Goal: Transaction & Acquisition: Book appointment/travel/reservation

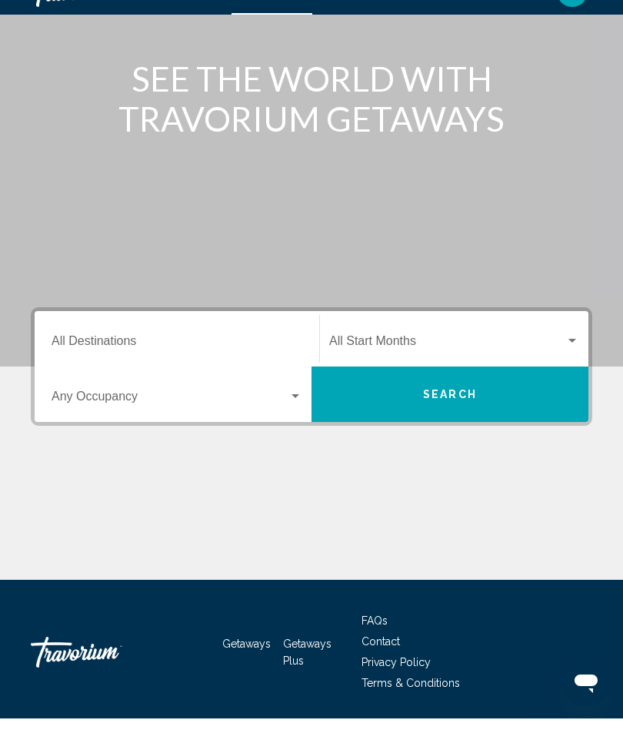
scroll to position [63, 0]
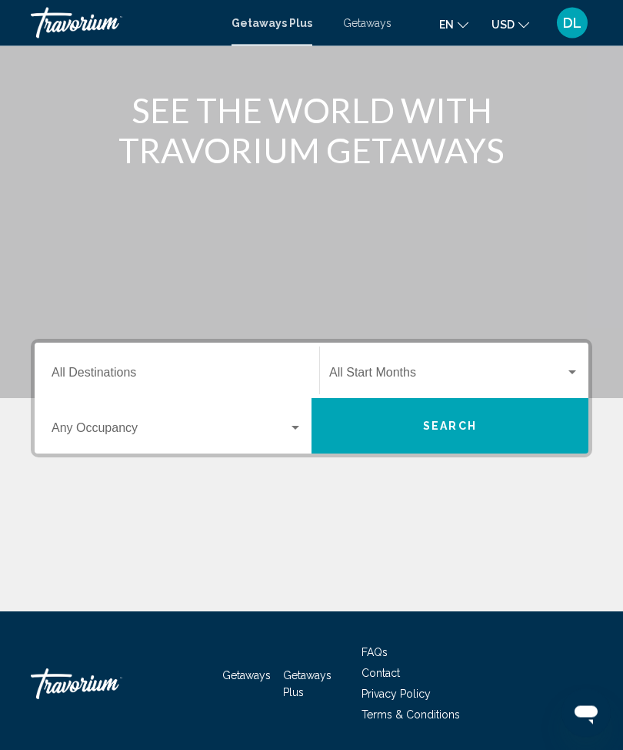
click at [306, 677] on span "Getaways Plus" at bounding box center [307, 684] width 48 height 29
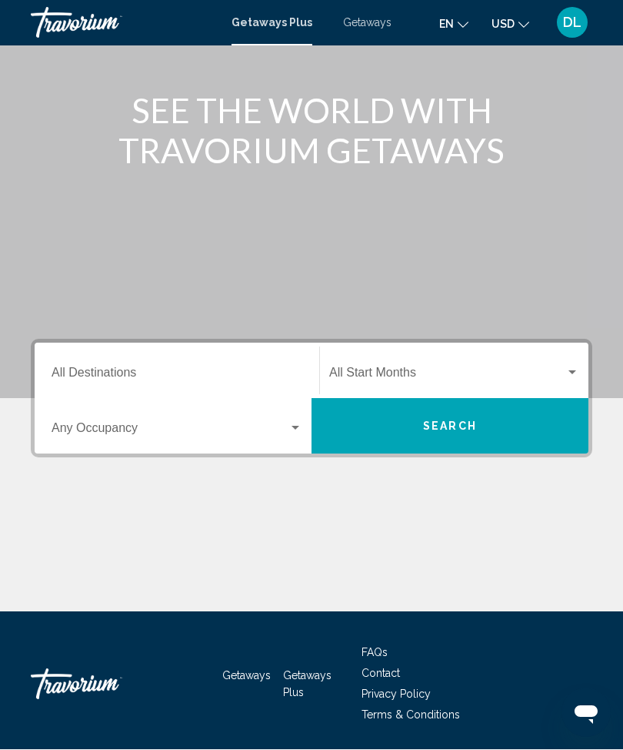
click at [149, 369] on input "Destination All Destinations" at bounding box center [177, 376] width 251 height 14
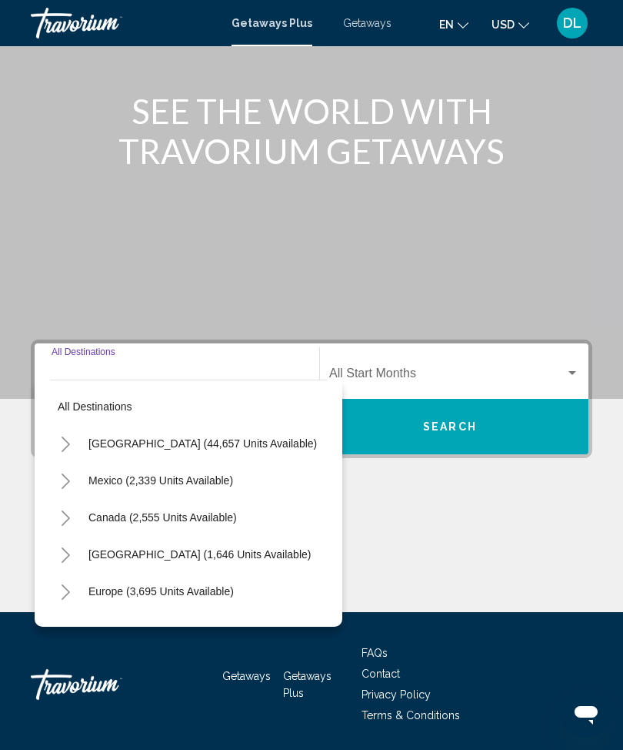
click at [120, 444] on span "[GEOGRAPHIC_DATA] (44,657 units available)" at bounding box center [203, 443] width 229 height 12
type input "**********"
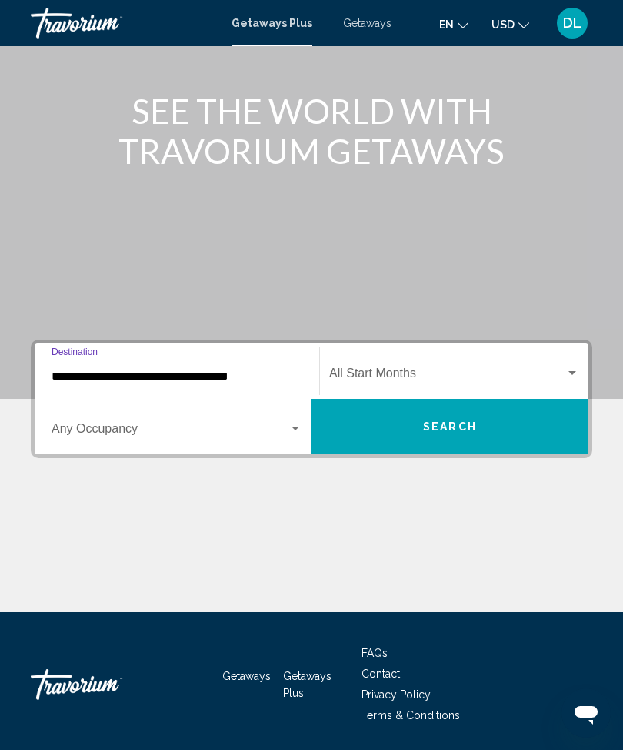
click at [520, 382] on span "Search widget" at bounding box center [447, 376] width 236 height 14
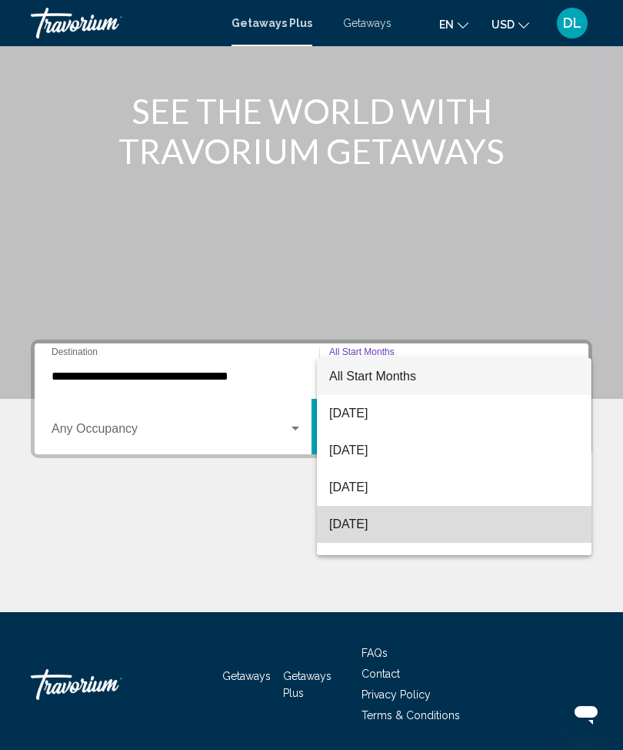
click at [420, 535] on span "[DATE]" at bounding box center [454, 524] width 250 height 37
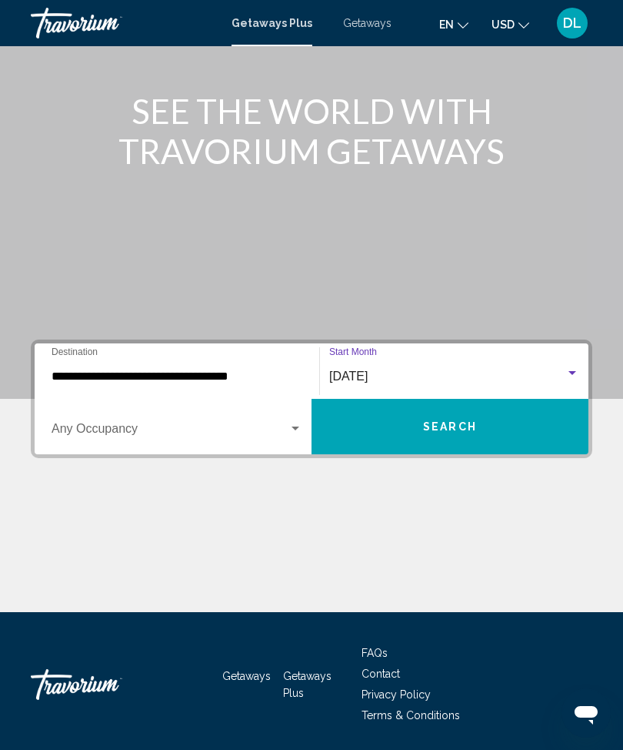
click at [499, 443] on button "Search" at bounding box center [450, 426] width 277 height 55
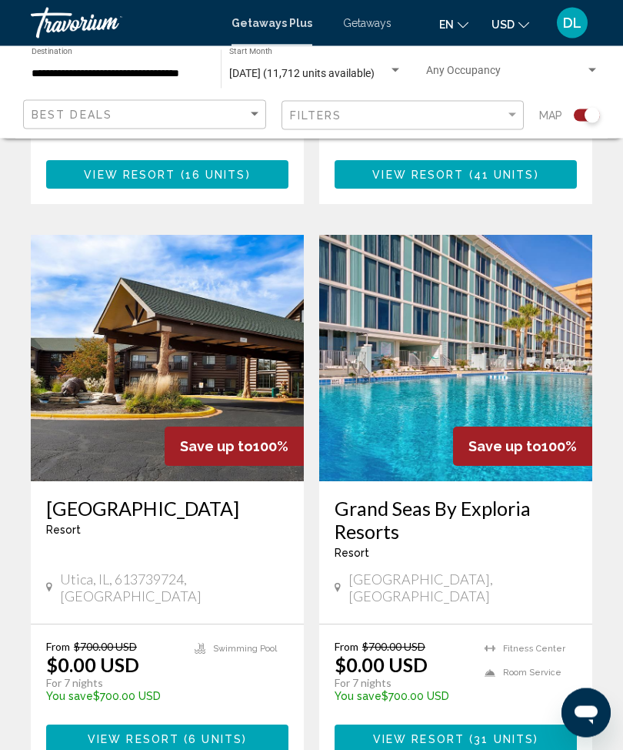
scroll to position [2486, 0]
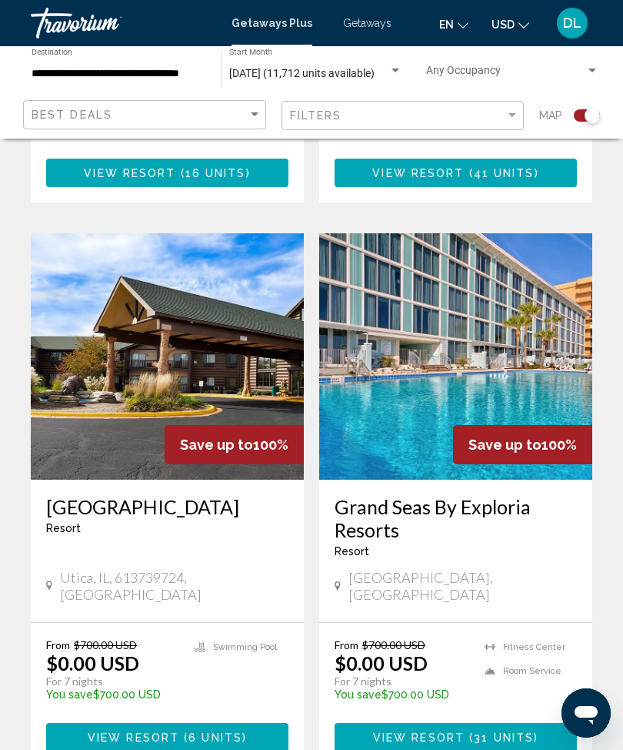
click at [95, 401] on img "Main content" at bounding box center [167, 356] width 273 height 246
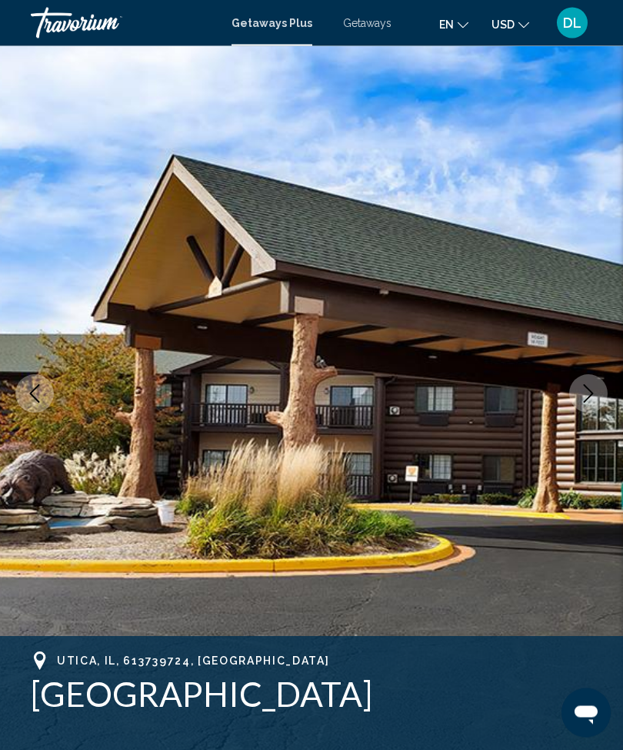
click at [42, 403] on button "Previous image" at bounding box center [34, 394] width 38 height 38
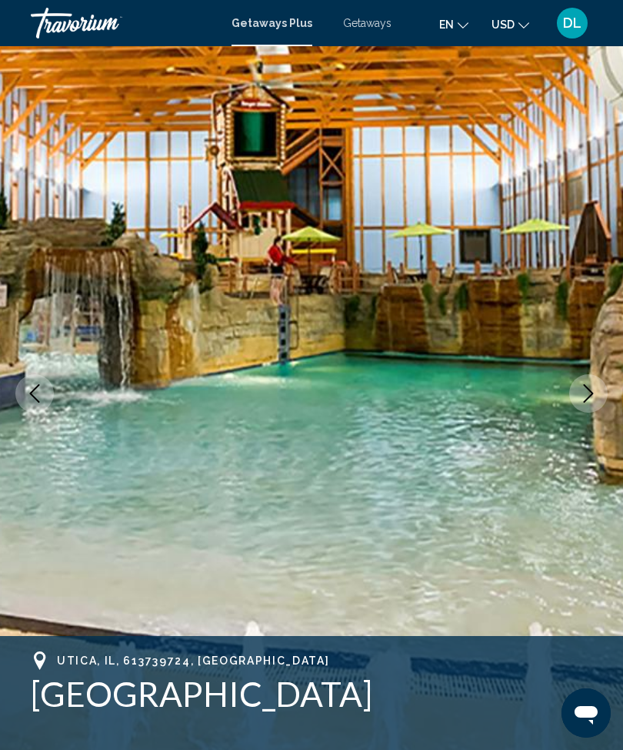
click at [37, 393] on icon "Previous image" at bounding box center [34, 393] width 18 height 18
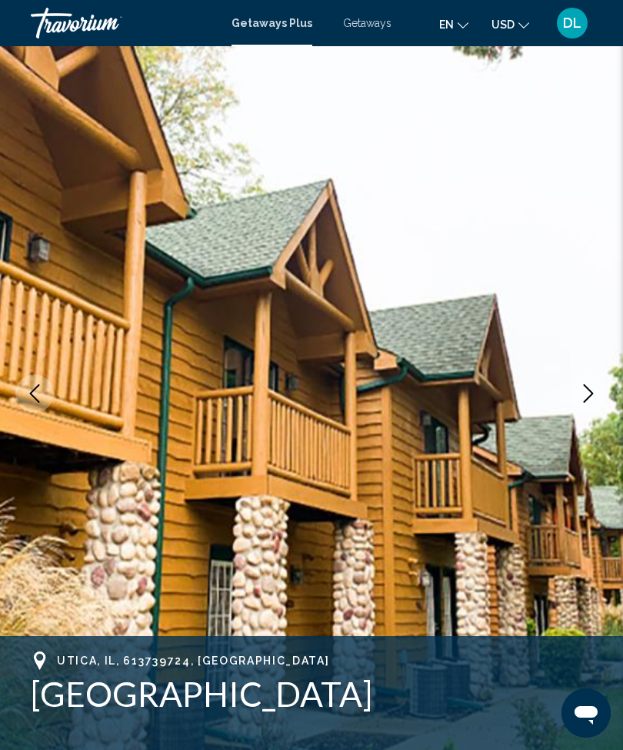
click at [41, 383] on button "Previous image" at bounding box center [34, 393] width 38 height 38
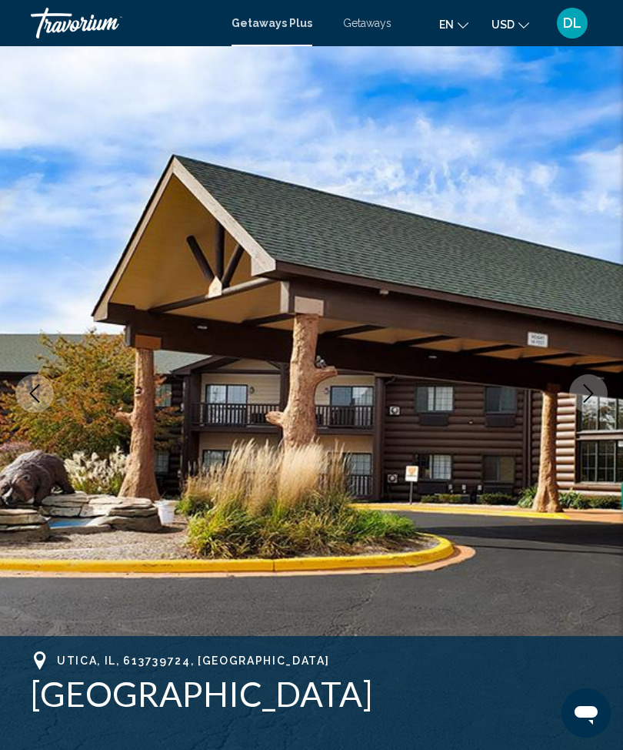
click at [46, 387] on button "Previous image" at bounding box center [34, 393] width 38 height 38
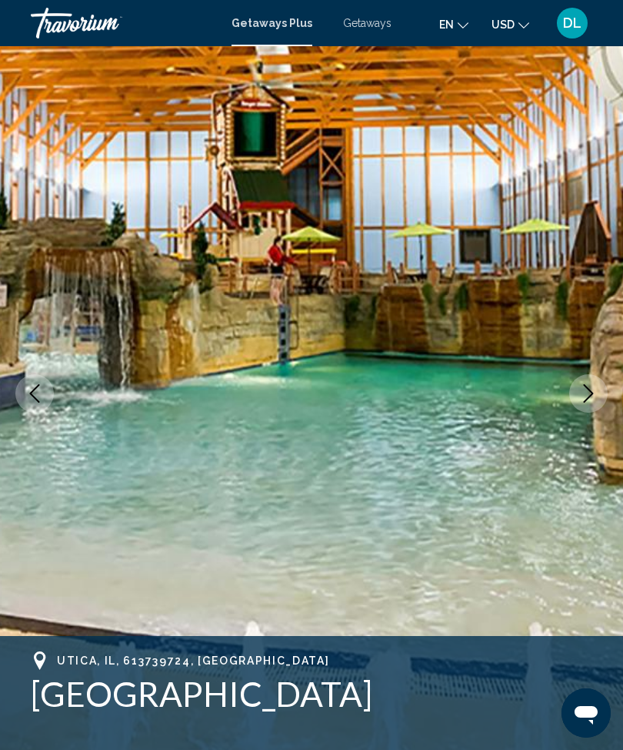
click at [45, 377] on button "Previous image" at bounding box center [34, 393] width 38 height 38
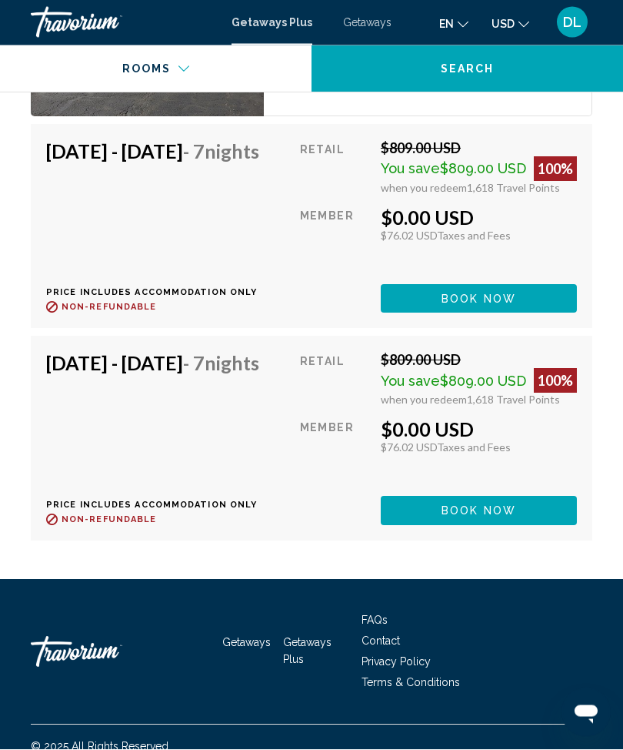
scroll to position [3940, 0]
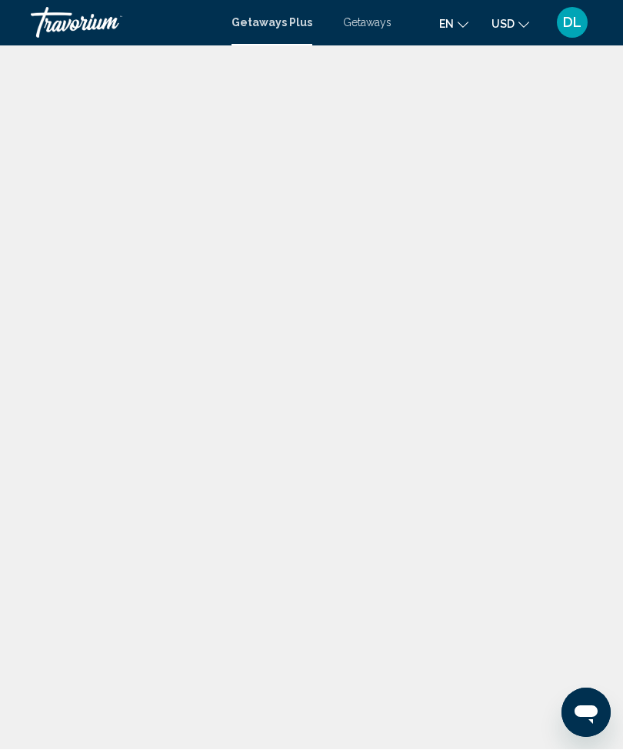
scroll to position [1, 0]
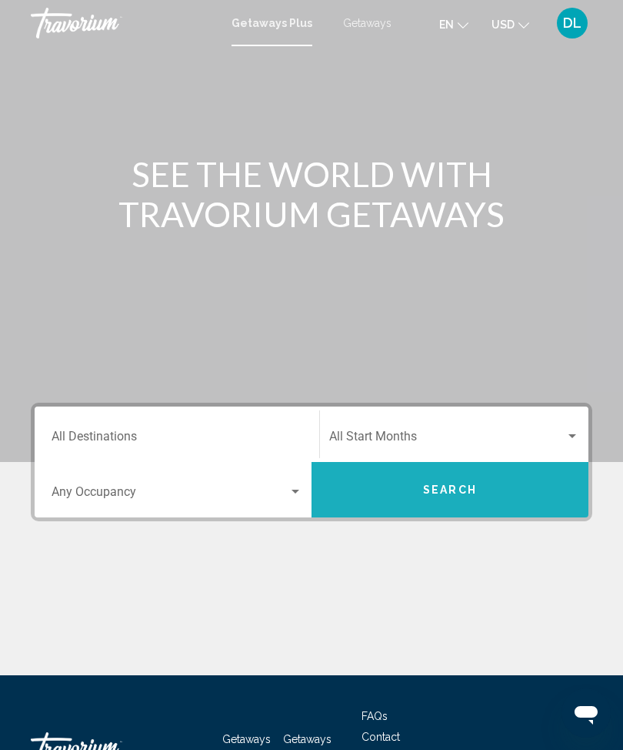
click at [453, 500] on button "Search" at bounding box center [450, 489] width 277 height 55
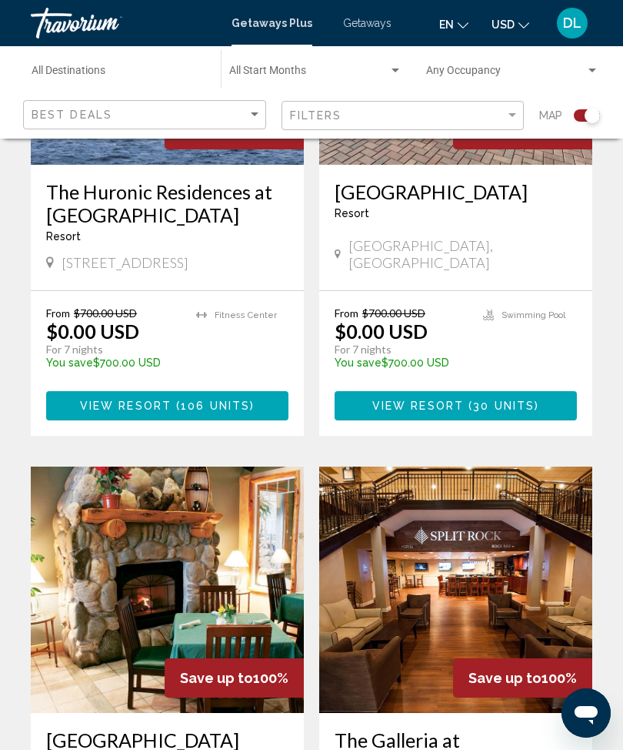
scroll to position [3051, 0]
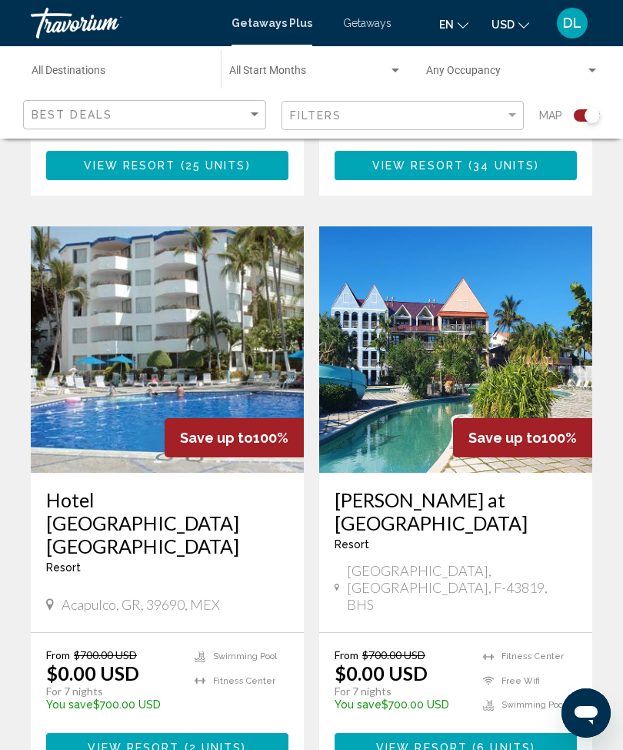
scroll to position [3097, 0]
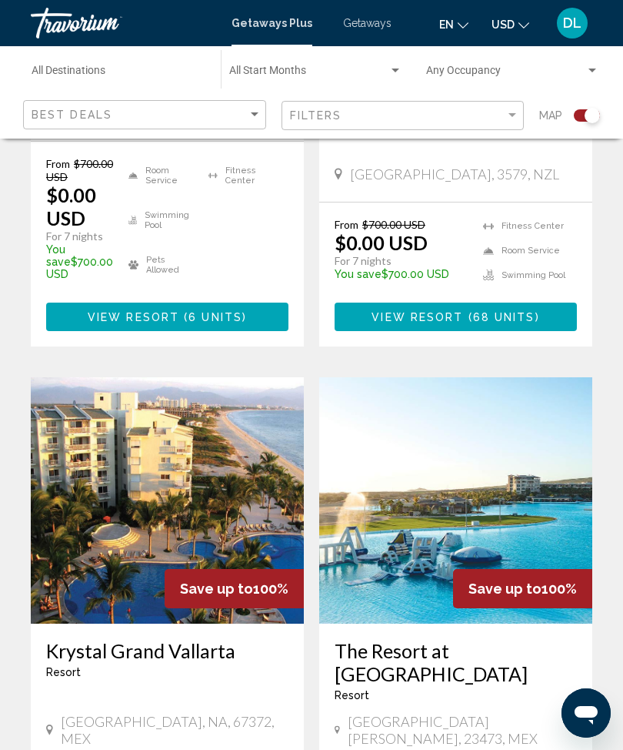
scroll to position [2393, 0]
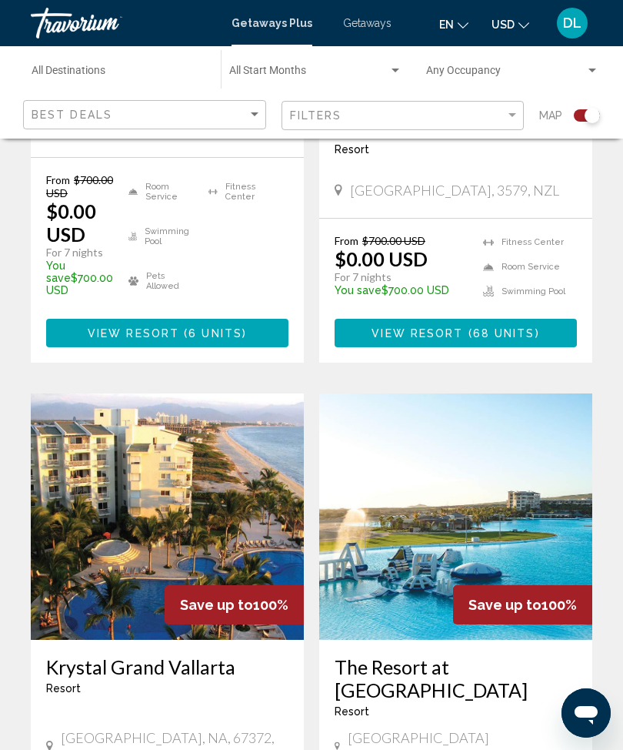
click at [347, 26] on span "Getaways" at bounding box center [367, 23] width 48 height 12
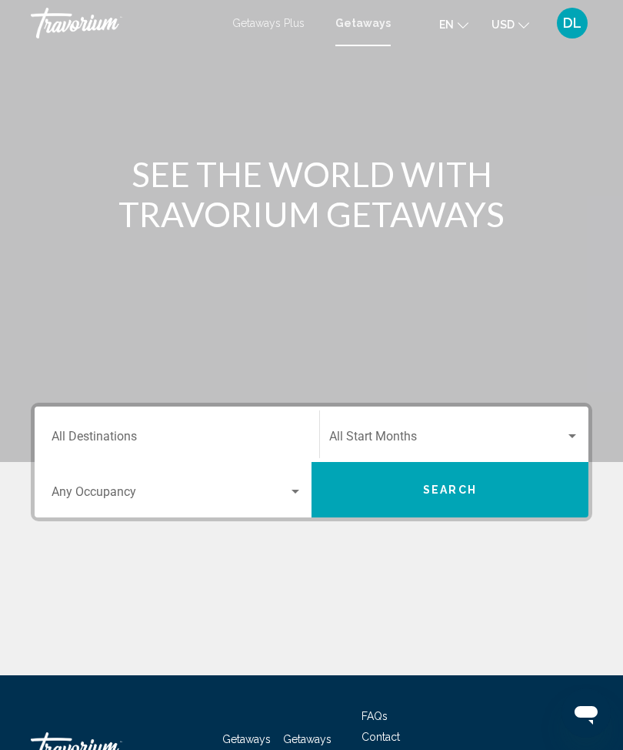
click at [452, 438] on span "Search widget" at bounding box center [447, 440] width 236 height 14
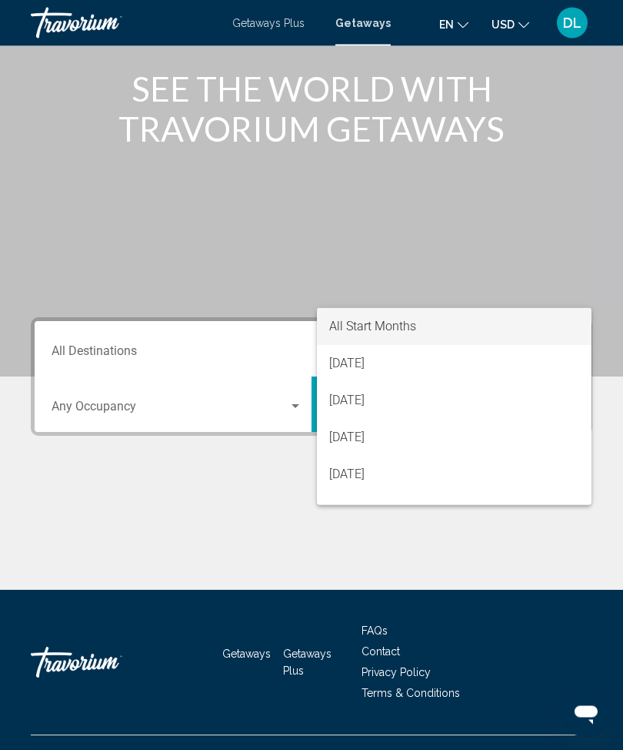
scroll to position [114, 0]
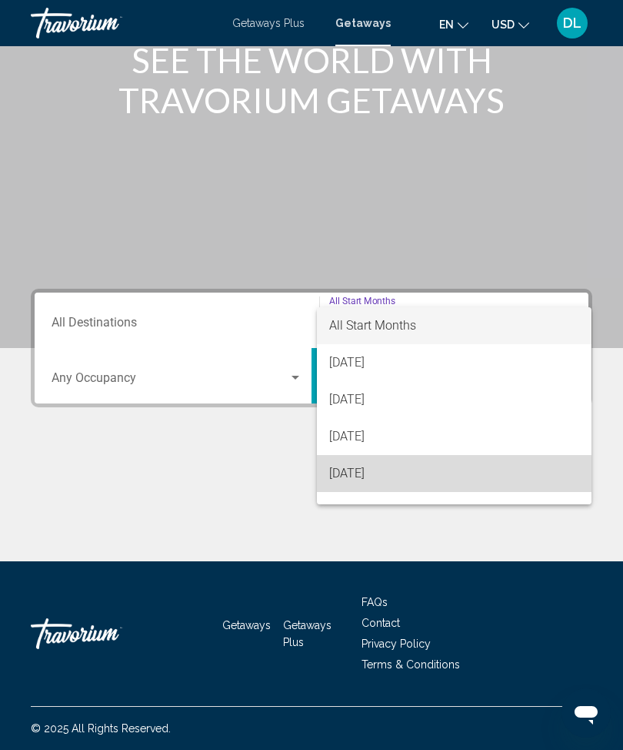
click at [425, 478] on span "[DATE]" at bounding box center [454, 473] width 250 height 37
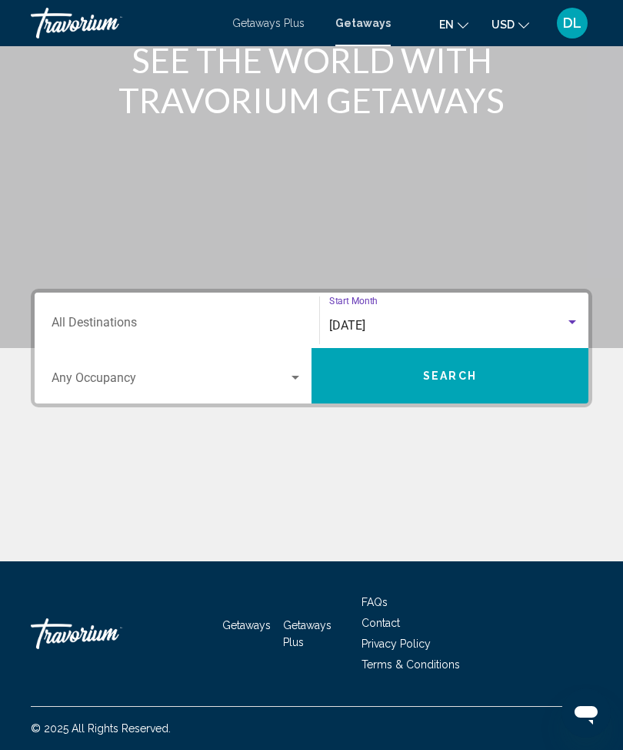
click at [113, 326] on input "Destination All Destinations" at bounding box center [177, 326] width 251 height 14
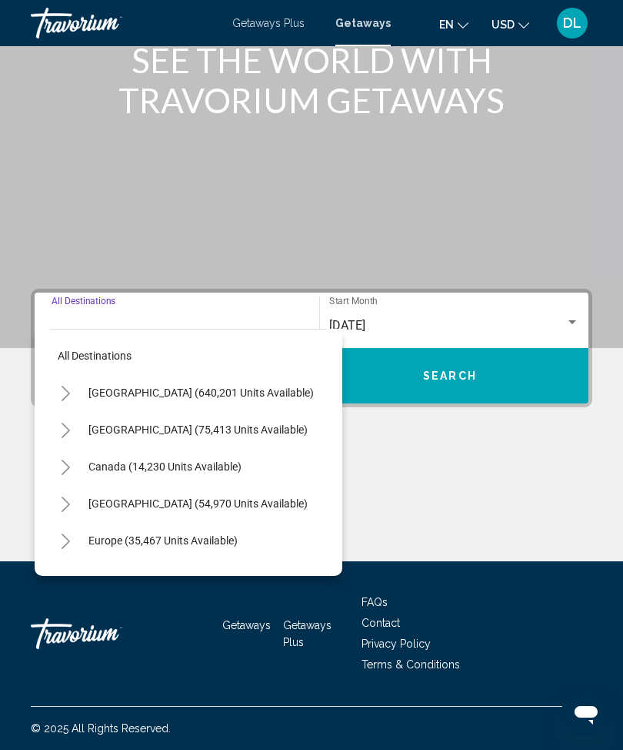
click at [128, 396] on span "[GEOGRAPHIC_DATA] (640,201 units available)" at bounding box center [202, 392] width 226 height 12
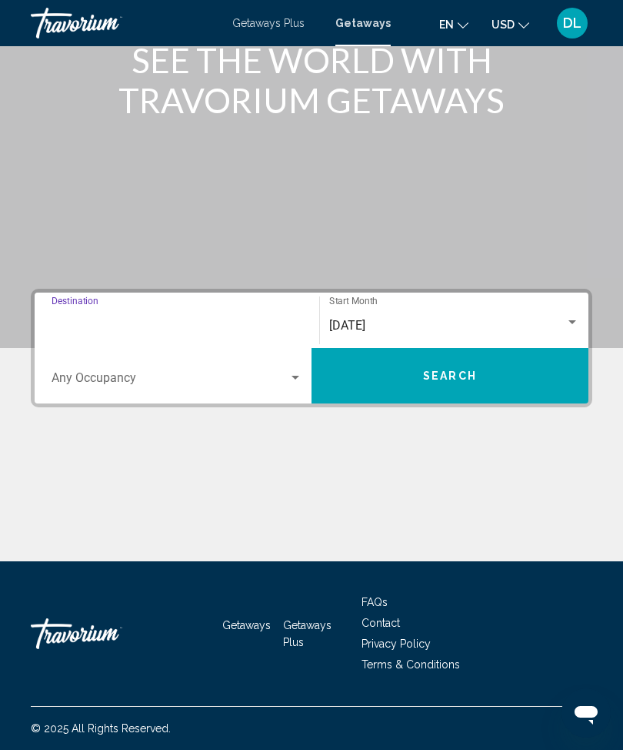
type input "**********"
click at [480, 389] on button "Search" at bounding box center [450, 375] width 277 height 55
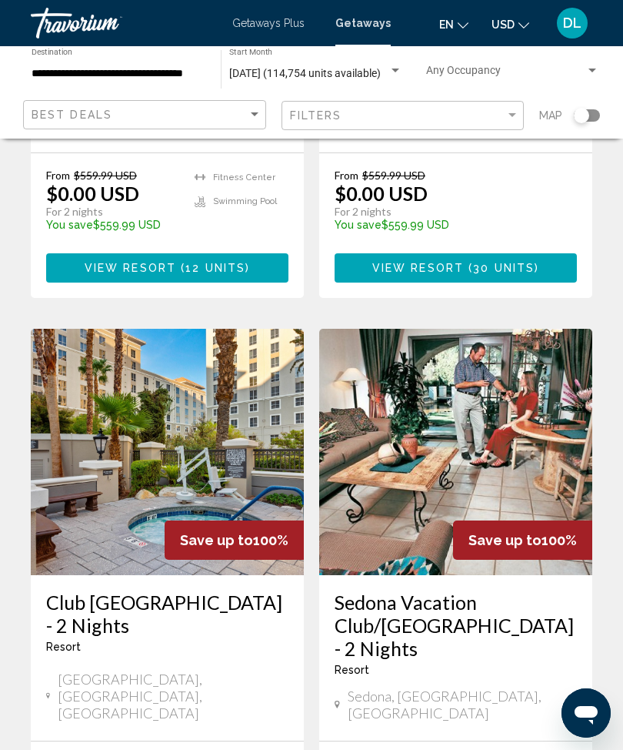
scroll to position [2943, 0]
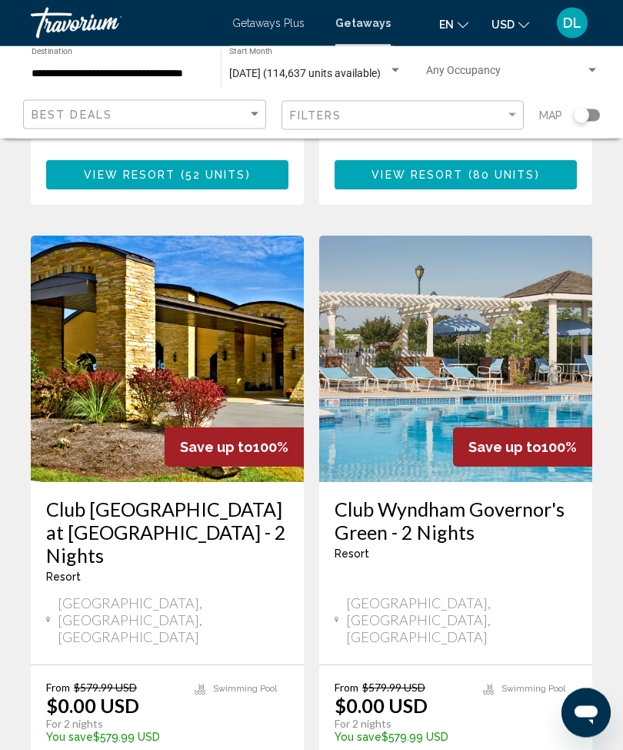
scroll to position [1165, 0]
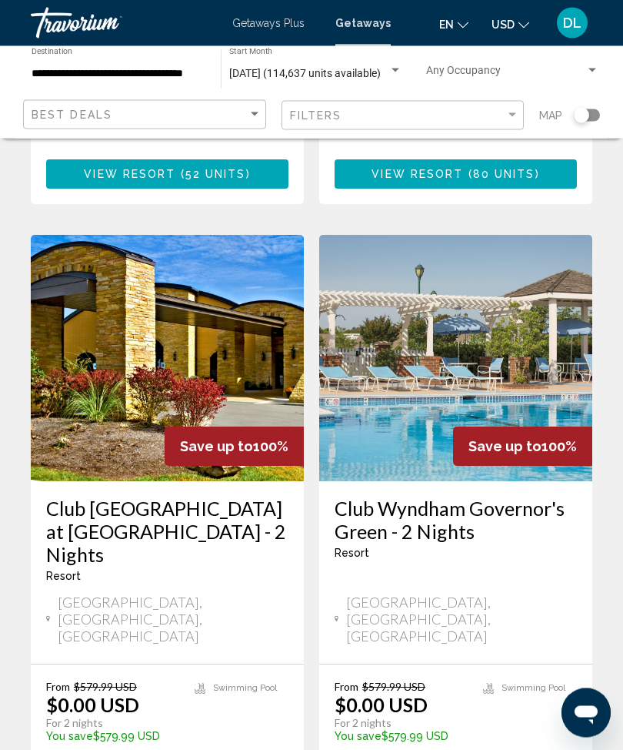
click at [115, 497] on h3 "Club [GEOGRAPHIC_DATA] at [GEOGRAPHIC_DATA] - 2 Nights" at bounding box center [167, 531] width 242 height 69
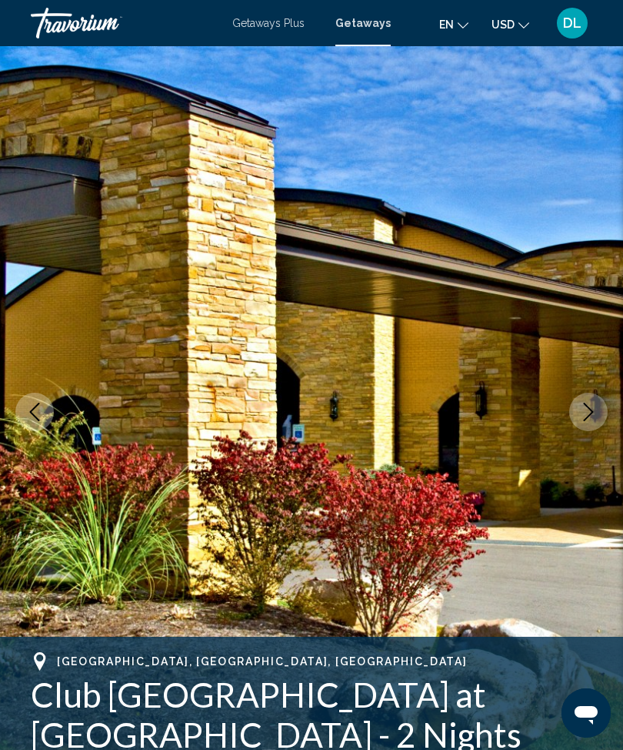
click at [585, 421] on button "Next image" at bounding box center [589, 412] width 38 height 38
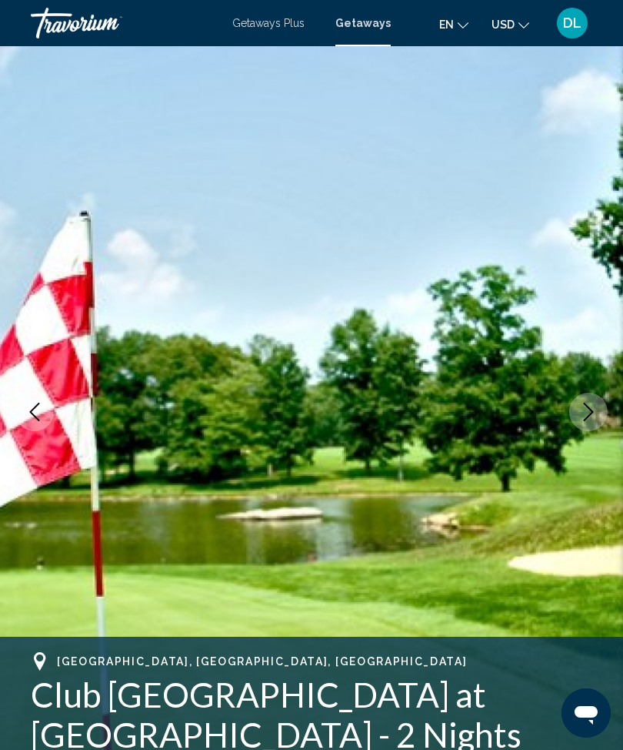
click at [588, 411] on icon "Next image" at bounding box center [589, 412] width 18 height 18
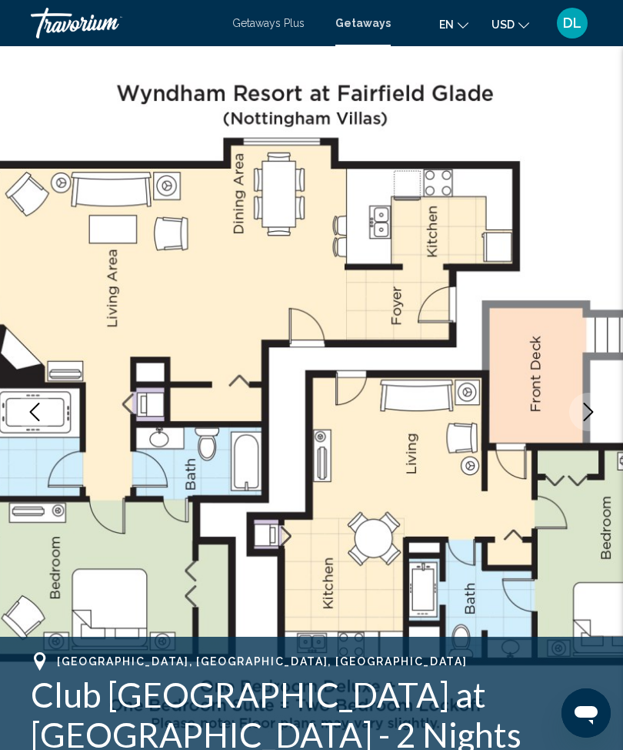
click at [576, 413] on button "Next image" at bounding box center [589, 412] width 38 height 38
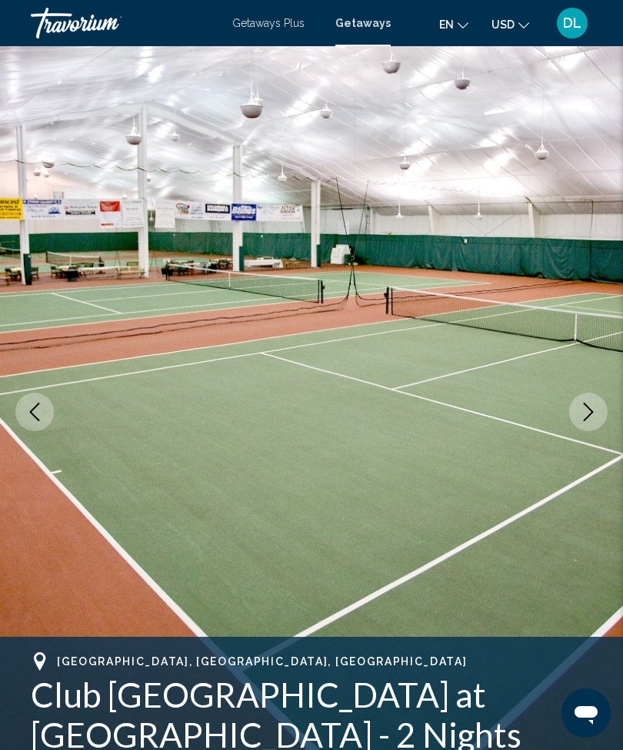
click at [573, 413] on button "Next image" at bounding box center [589, 412] width 38 height 38
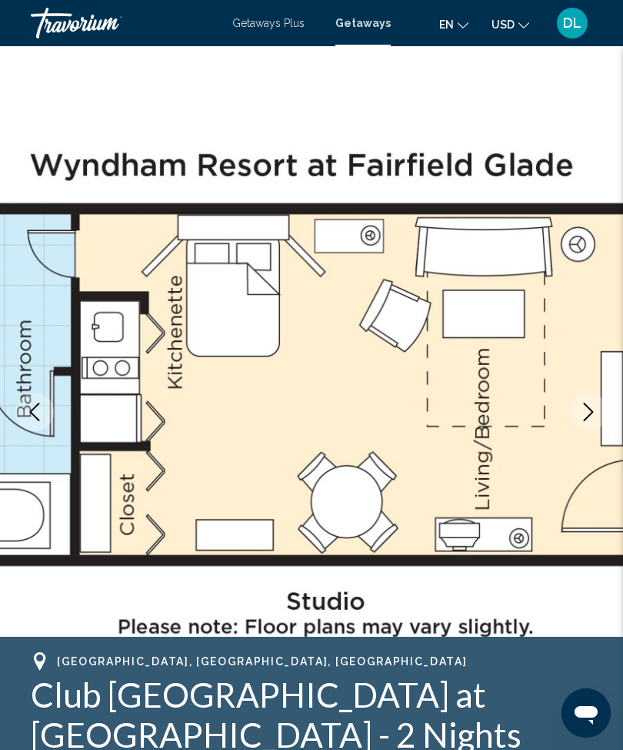
click at [598, 407] on button "Next image" at bounding box center [589, 412] width 38 height 38
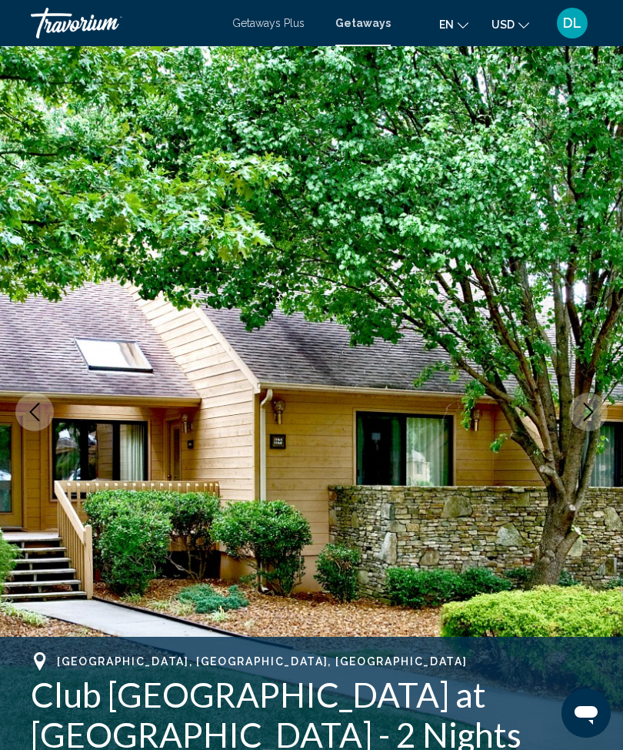
click at [587, 411] on icon "Next image" at bounding box center [589, 412] width 18 height 18
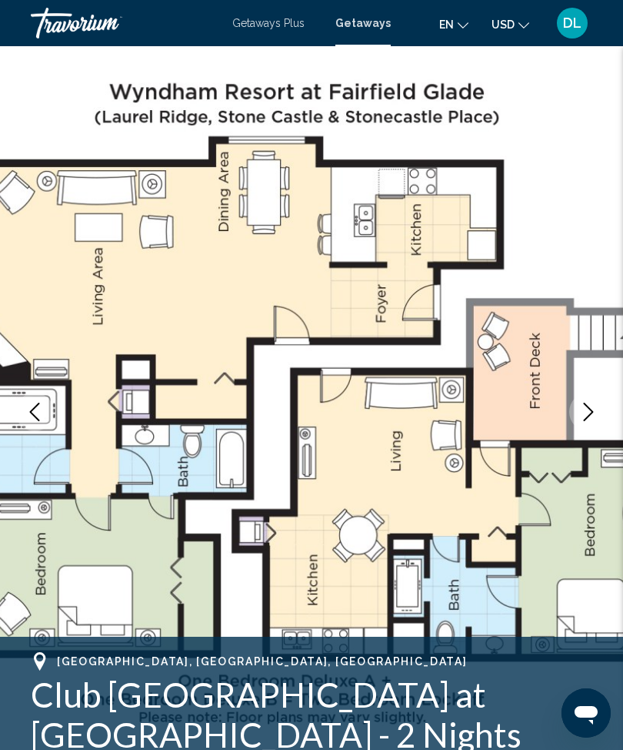
click at [590, 410] on icon "Next image" at bounding box center [589, 412] width 18 height 18
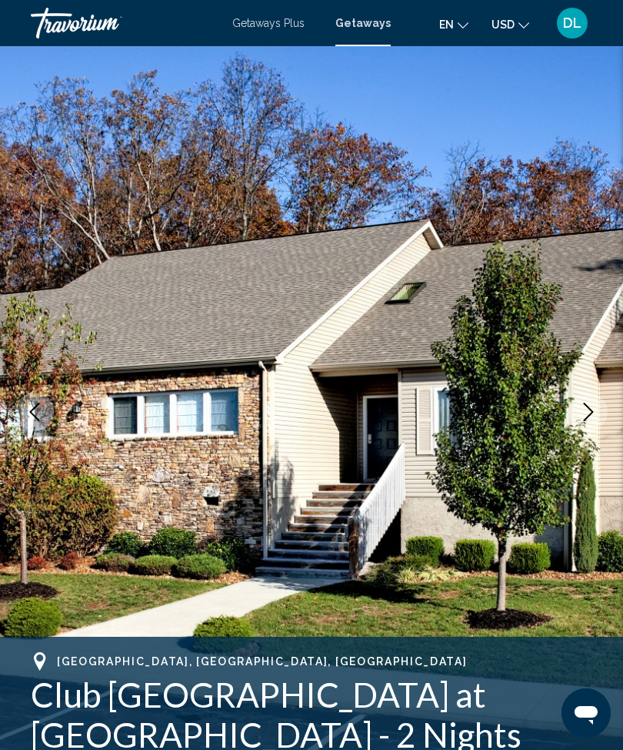
click at [581, 409] on icon "Next image" at bounding box center [589, 412] width 18 height 18
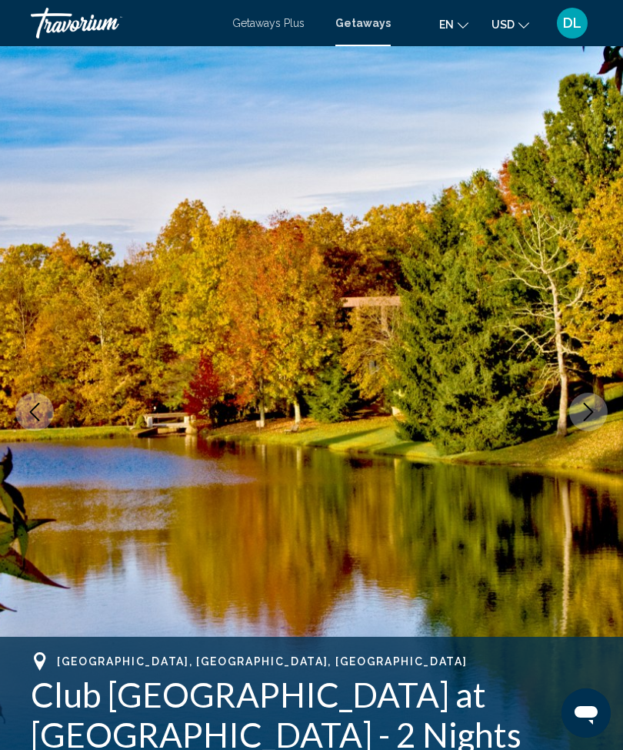
click at [584, 409] on icon "Next image" at bounding box center [589, 412] width 18 height 18
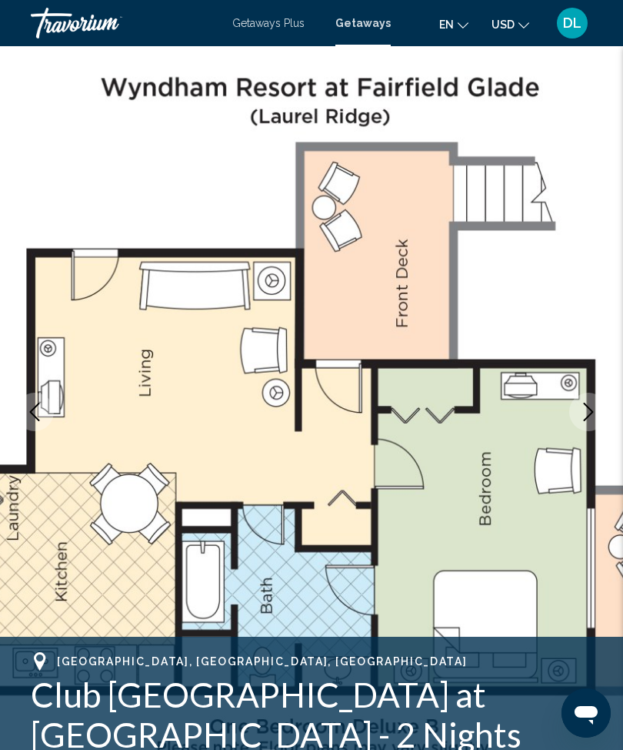
click at [590, 410] on icon "Next image" at bounding box center [589, 412] width 18 height 18
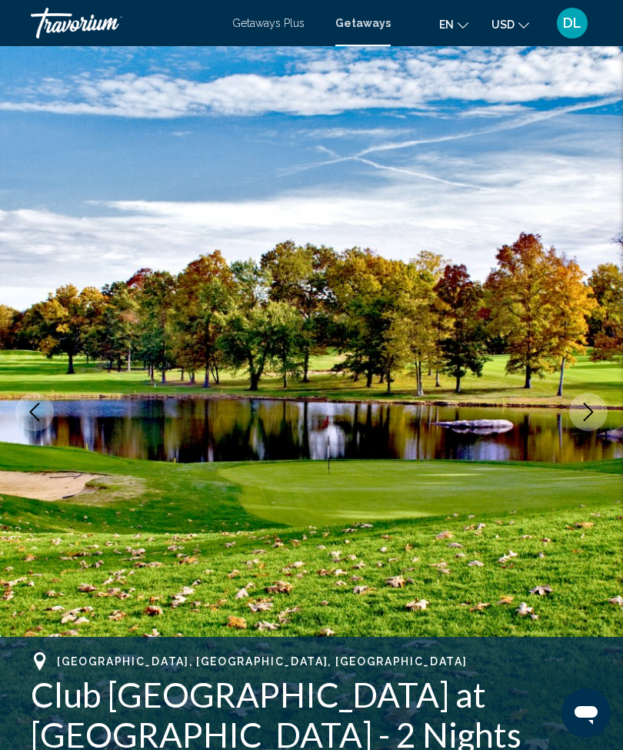
click at [592, 406] on icon "Next image" at bounding box center [589, 412] width 18 height 18
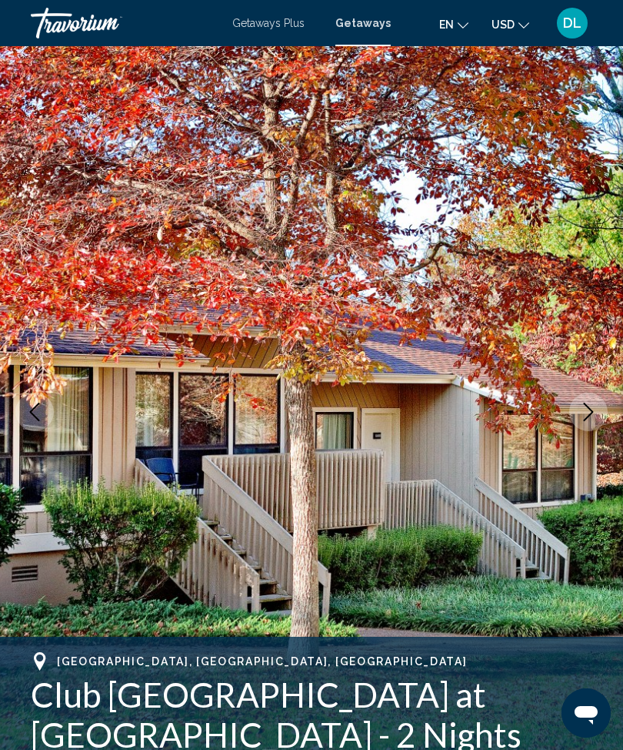
click at [583, 408] on icon "Next image" at bounding box center [589, 412] width 18 height 18
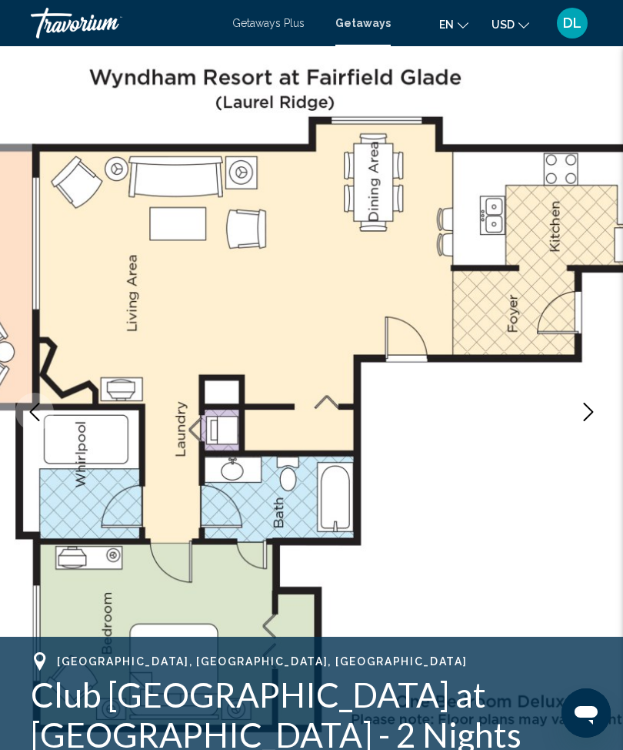
click at [595, 406] on icon "Next image" at bounding box center [589, 412] width 18 height 18
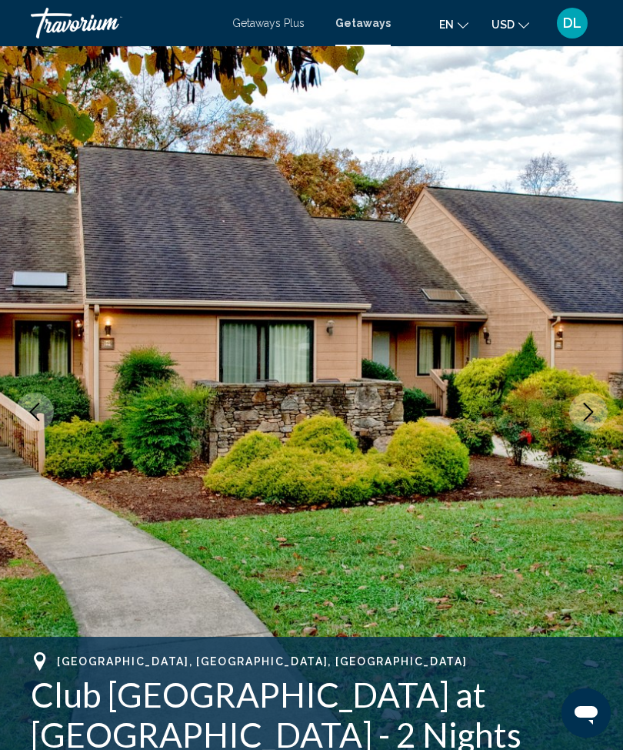
click at [590, 409] on icon "Next image" at bounding box center [589, 412] width 10 height 18
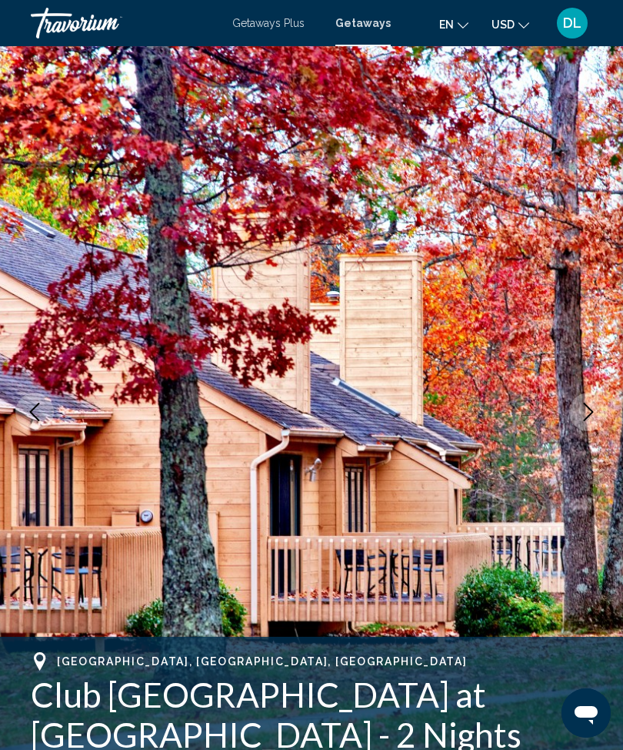
click at [584, 408] on icon "Next image" at bounding box center [589, 412] width 18 height 18
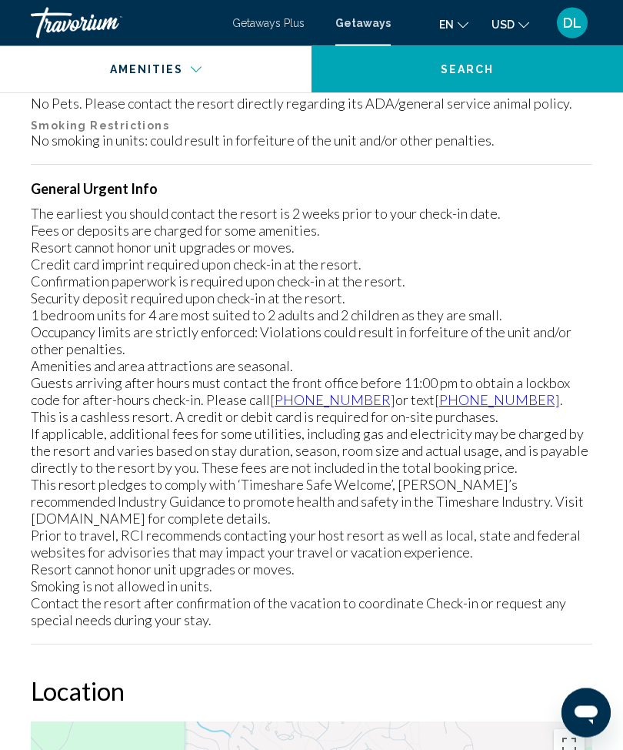
scroll to position [2118, 0]
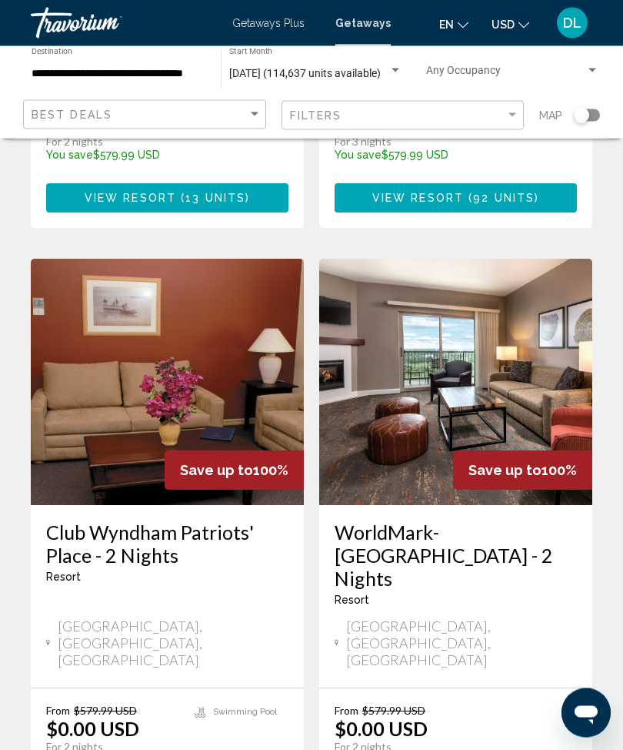
scroll to position [2943, 0]
